Goal: Check status

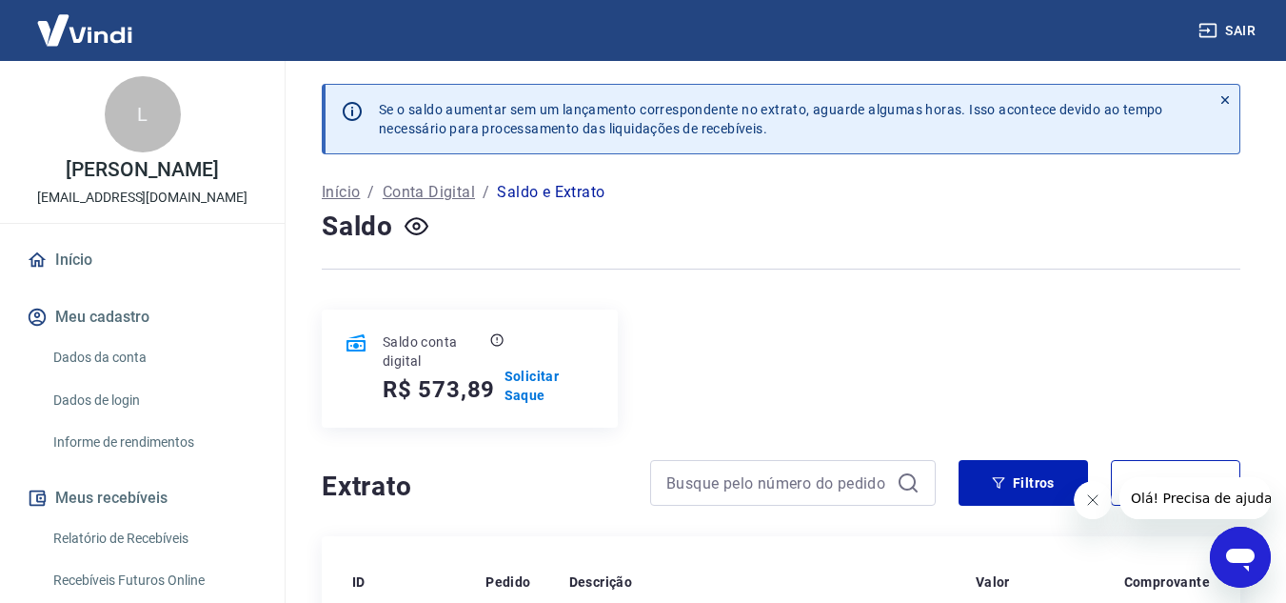
scroll to position [286, 0]
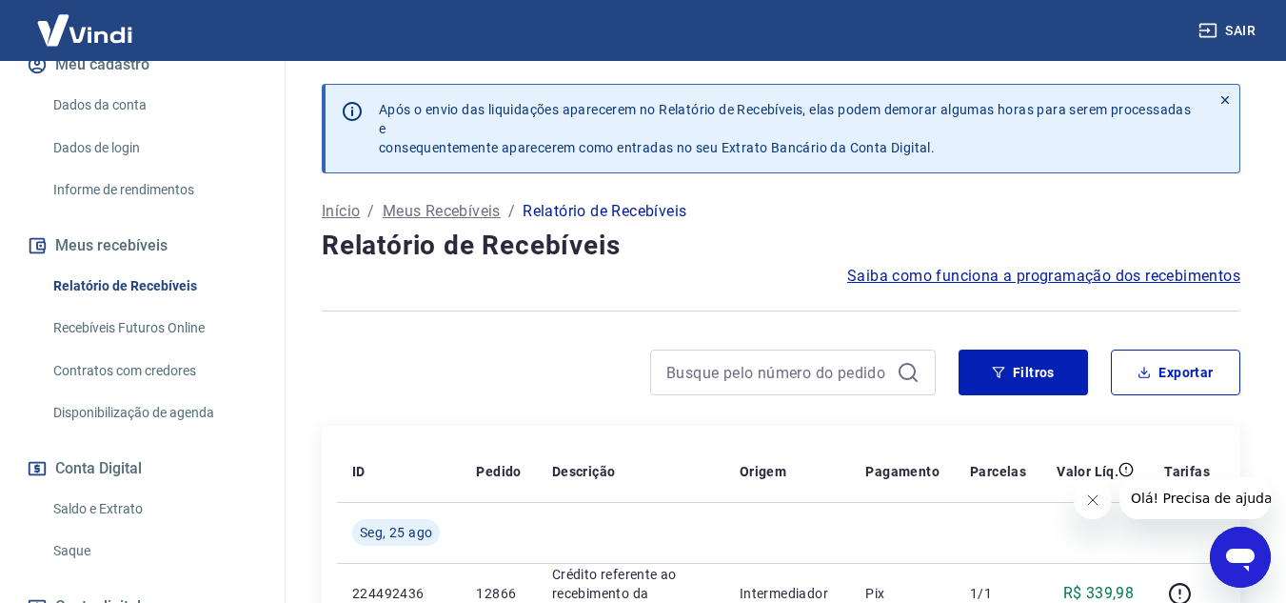
scroll to position [286, 0]
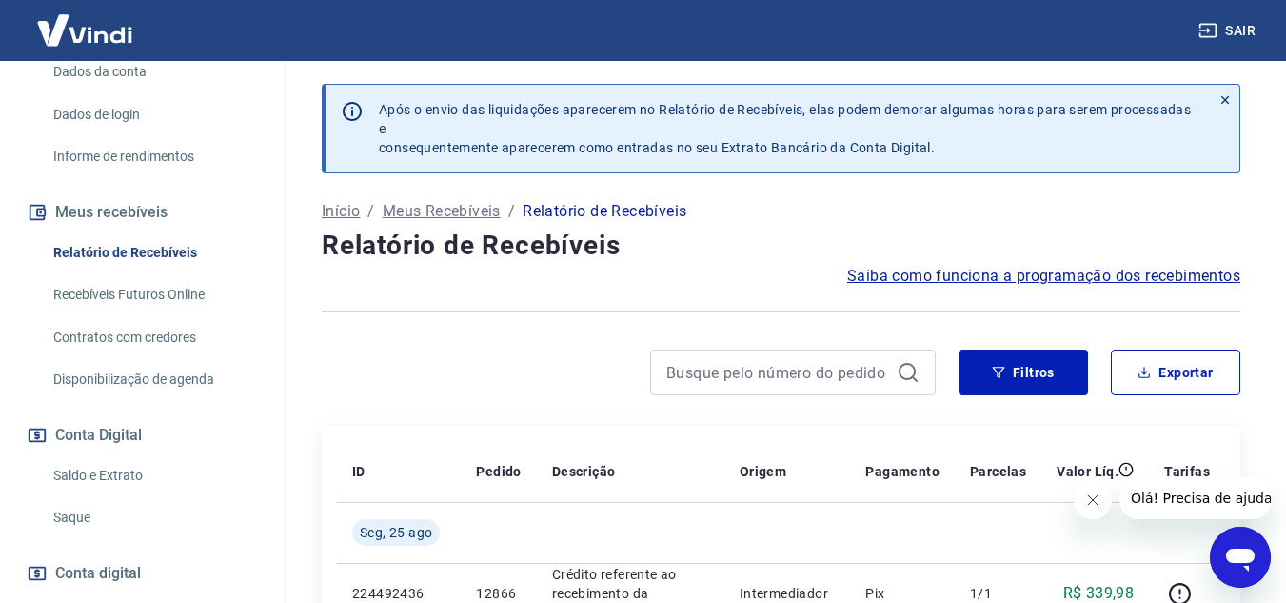
click at [113, 475] on link "Saldo e Extrato" at bounding box center [154, 475] width 216 height 39
